Goal: Answer question/provide support

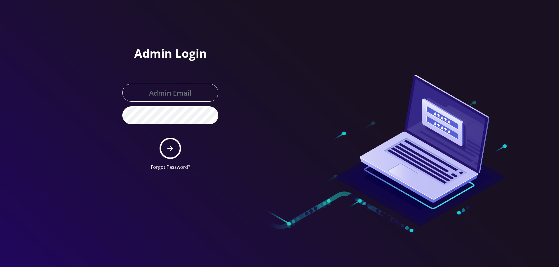
type input "[EMAIL_ADDRESS][DOMAIN_NAME]"
click at [168, 145] on icon "submit" at bounding box center [170, 148] width 6 height 6
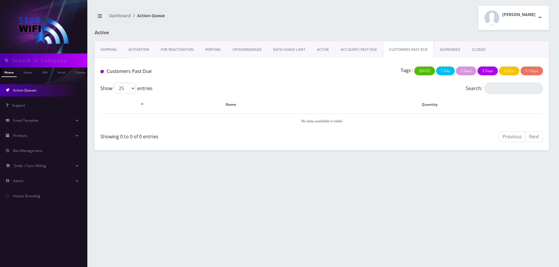
click at [317, 47] on link "ACTIVE" at bounding box center [323, 49] width 24 height 17
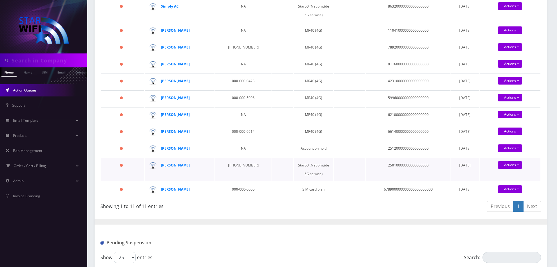
scroll to position [116, 0]
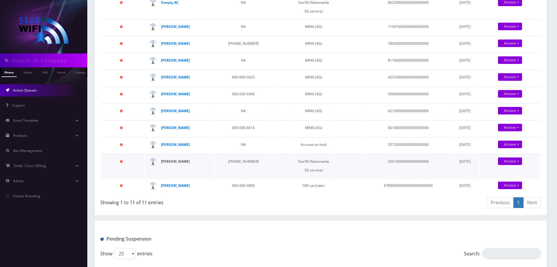
click at [170, 164] on strong "[PERSON_NAME]" at bounding box center [175, 161] width 29 height 5
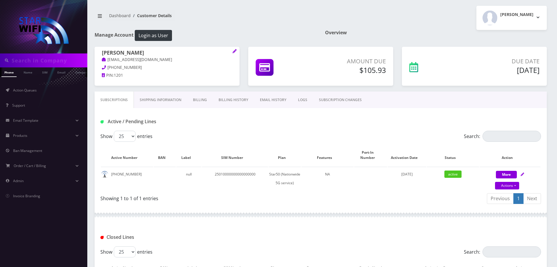
click at [207, 101] on link "Billing" at bounding box center [200, 100] width 26 height 17
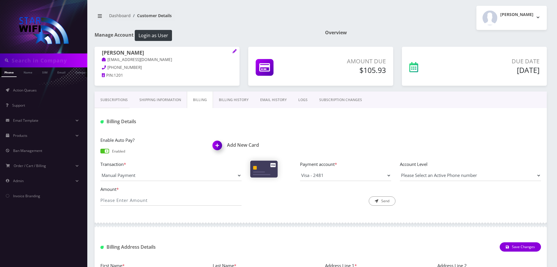
click at [229, 100] on link "Billing History" at bounding box center [233, 100] width 41 height 17
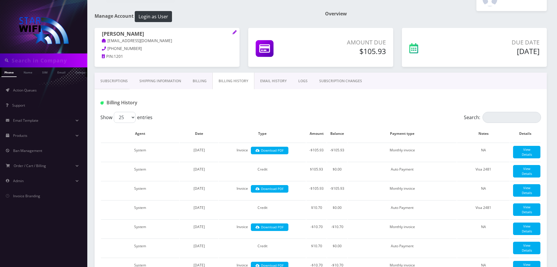
scroll to position [29, 0]
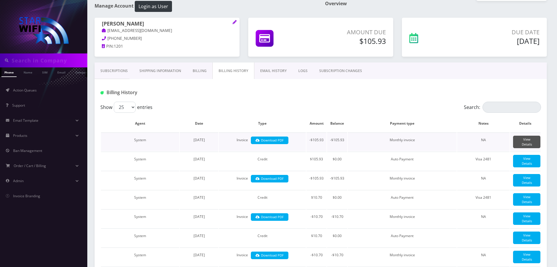
click at [524, 144] on link "View Details" at bounding box center [526, 142] width 27 height 13
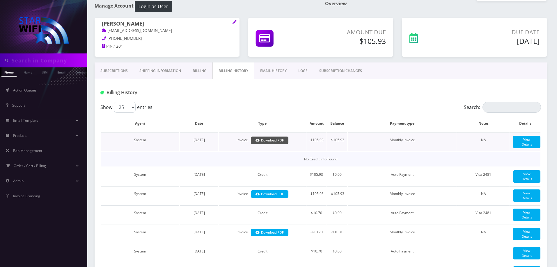
click at [269, 141] on link "Download PDF" at bounding box center [270, 141] width 38 height 8
click at [16, 92] on span "Action Queues" at bounding box center [25, 90] width 24 height 5
